Goal: Use online tool/utility: Utilize a website feature to perform a specific function

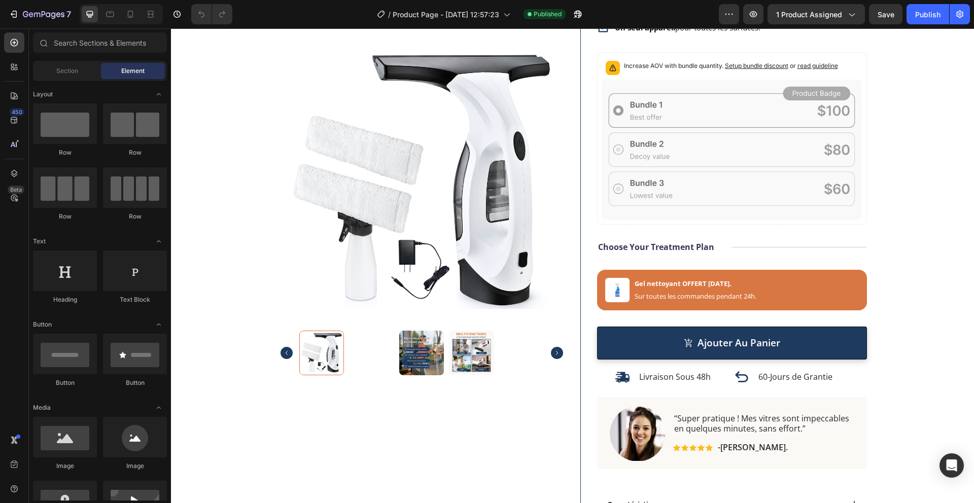
scroll to position [193, 0]
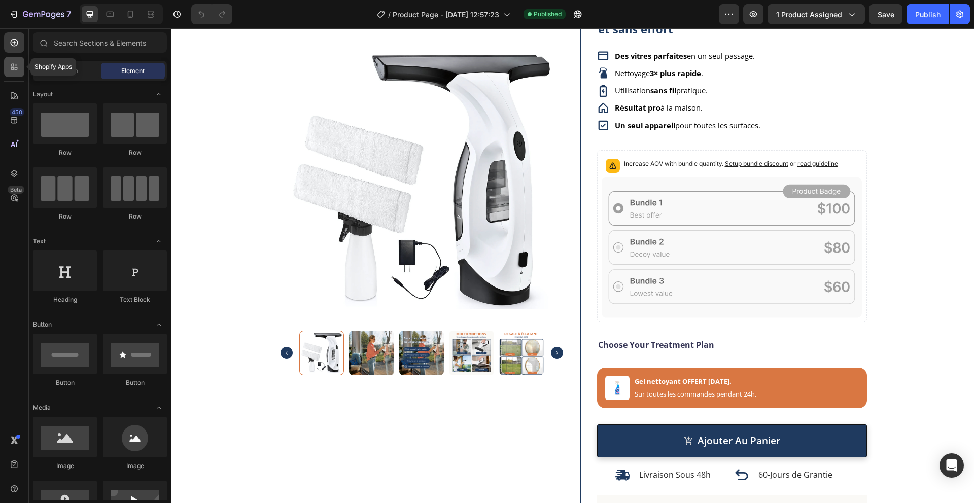
click at [12, 65] on icon at bounding box center [14, 67] width 10 height 10
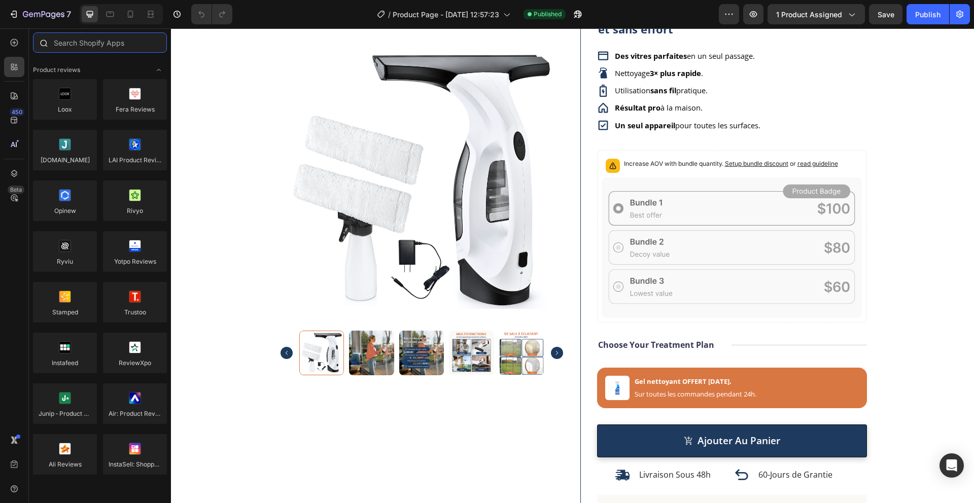
click at [89, 46] on input "text" at bounding box center [100, 42] width 134 height 20
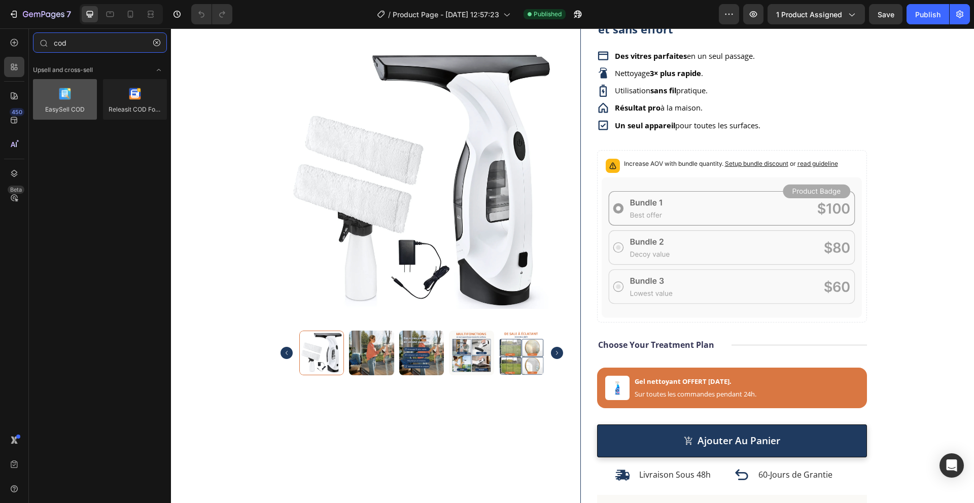
type input "cod"
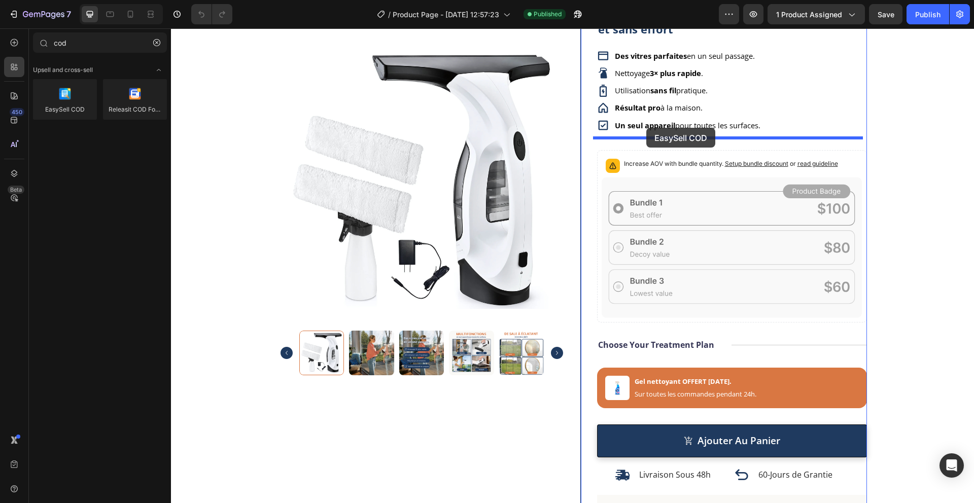
drag, startPoint x: 234, startPoint y: 125, endPoint x: 646, endPoint y: 128, distance: 412.5
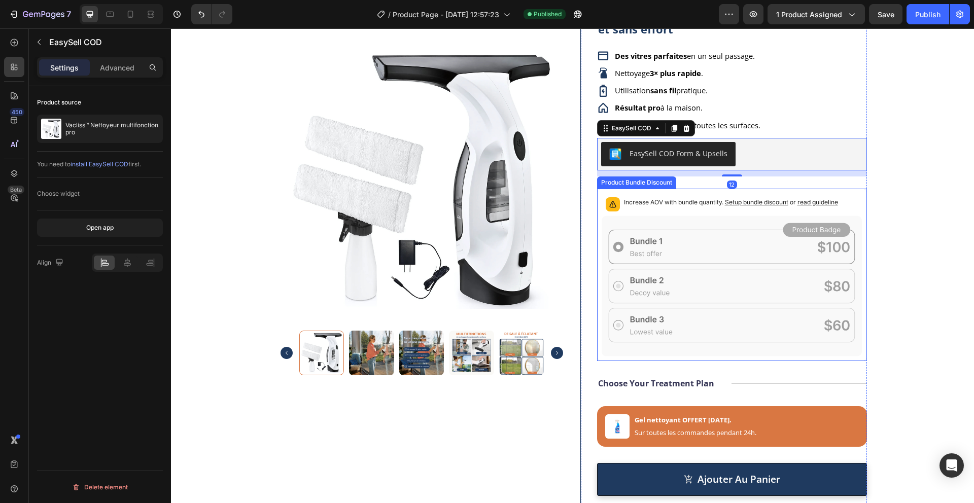
click at [676, 222] on icon at bounding box center [732, 286] width 261 height 141
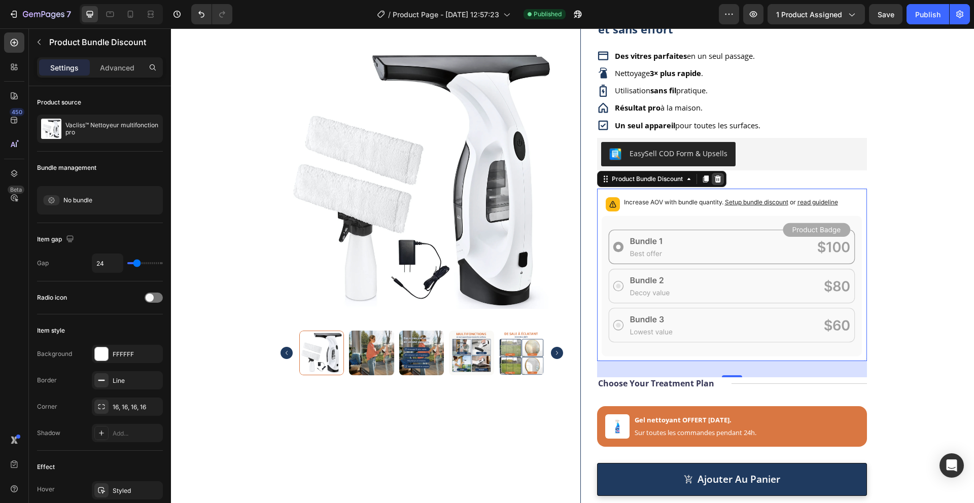
click at [717, 180] on icon at bounding box center [717, 179] width 7 height 7
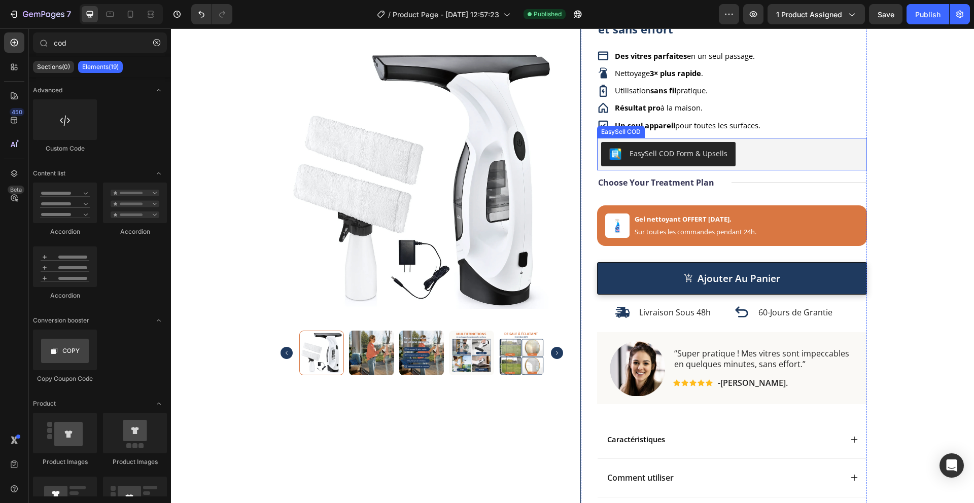
click at [755, 149] on div "EasySell COD Form & Upsells" at bounding box center [732, 154] width 262 height 24
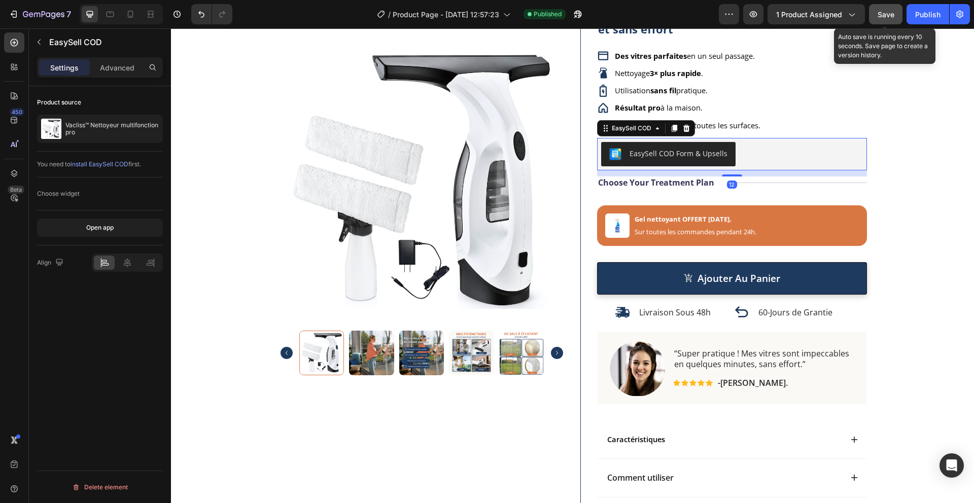
click at [885, 12] on span "Save" at bounding box center [886, 14] width 17 height 9
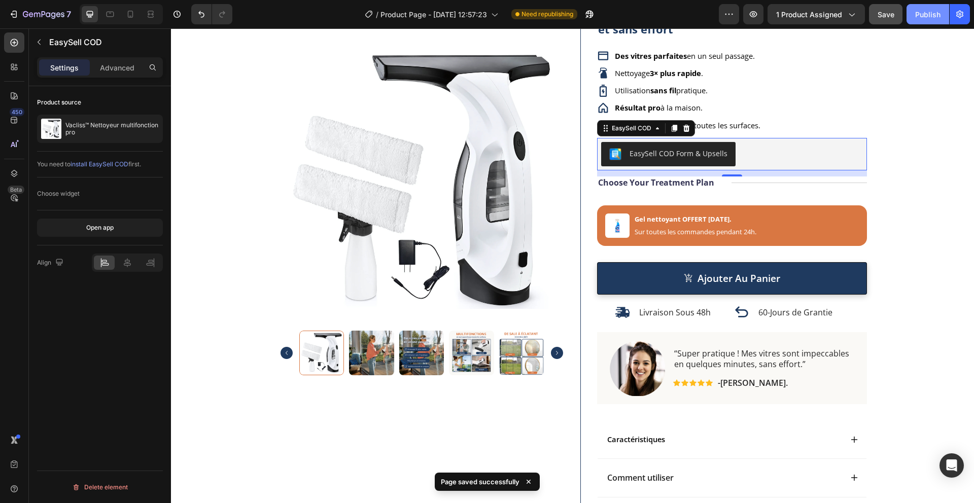
click at [921, 16] on div "Publish" at bounding box center [927, 14] width 25 height 11
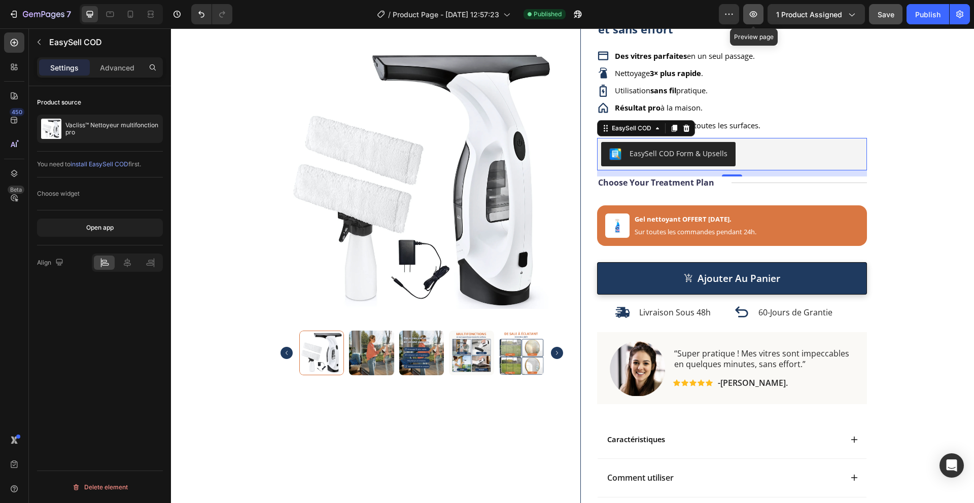
click at [753, 15] on icon "button" at bounding box center [754, 14] width 8 height 6
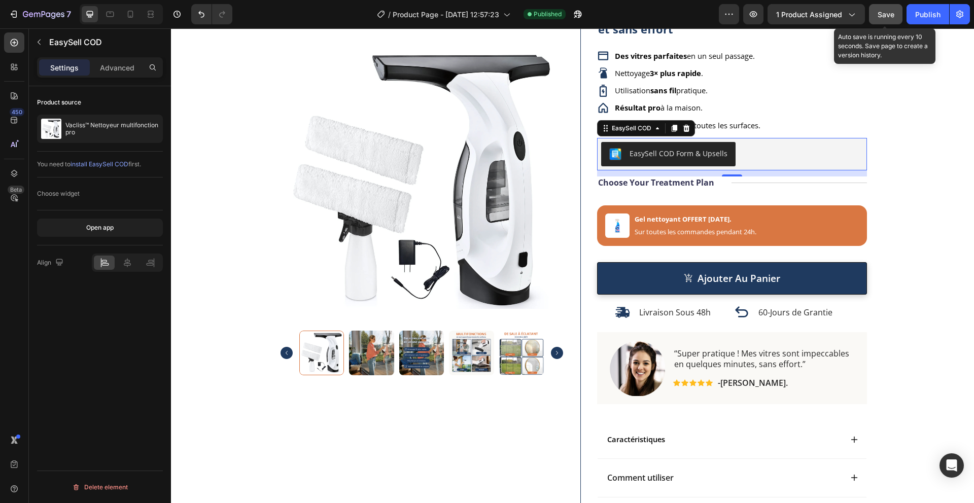
click at [882, 10] on span "Save" at bounding box center [886, 14] width 17 height 9
